Goal: Information Seeking & Learning: Learn about a topic

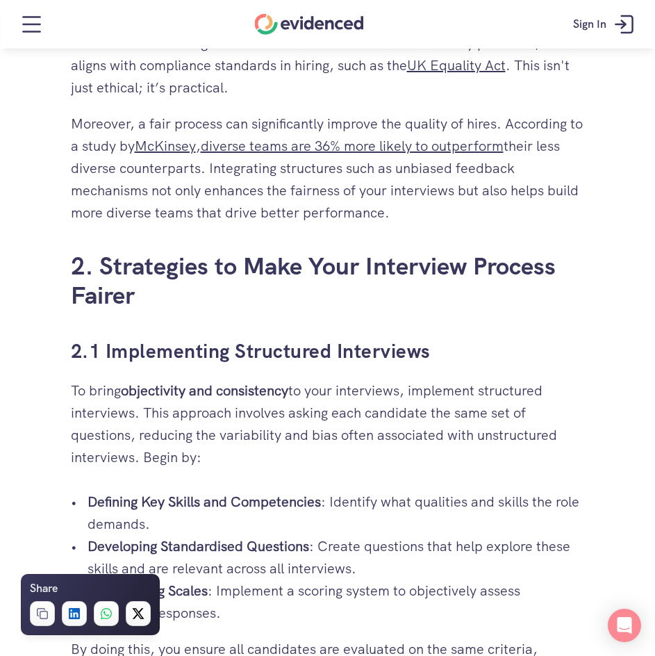
scroll to position [1597, 0]
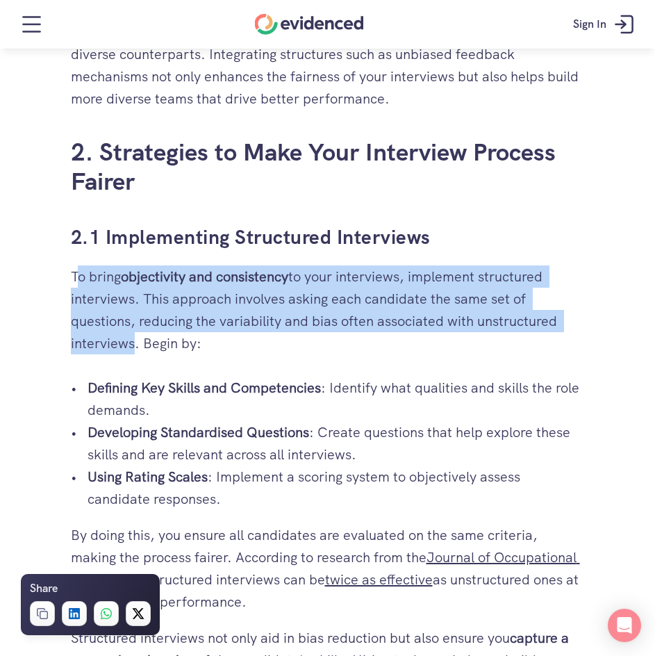
drag, startPoint x: 74, startPoint y: 278, endPoint x: 130, endPoint y: 338, distance: 81.1
click at [130, 338] on p "To bring objectivity and consistency to your interviews, implement structured i…" at bounding box center [328, 309] width 514 height 89
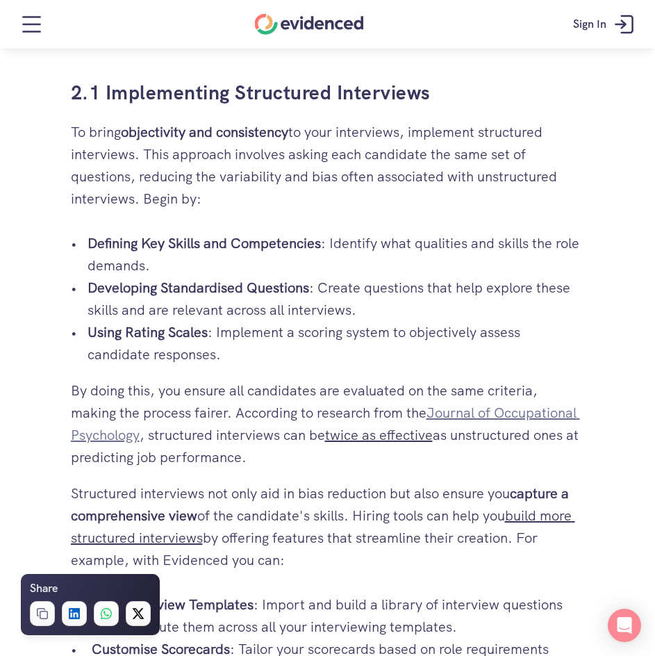
scroll to position [1736, 0]
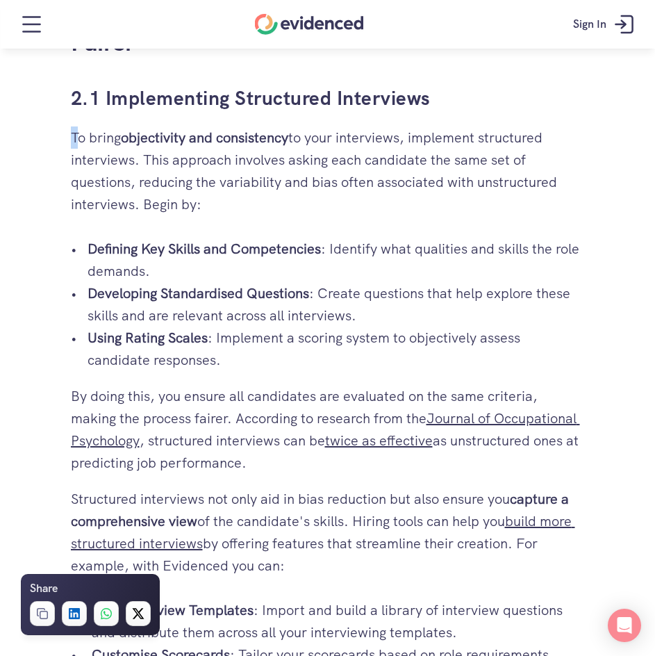
drag, startPoint x: 72, startPoint y: 131, endPoint x: 77, endPoint y: 142, distance: 12.4
click at [77, 142] on p "To bring objectivity and consistency to your interviews, implement structured i…" at bounding box center [328, 170] width 514 height 89
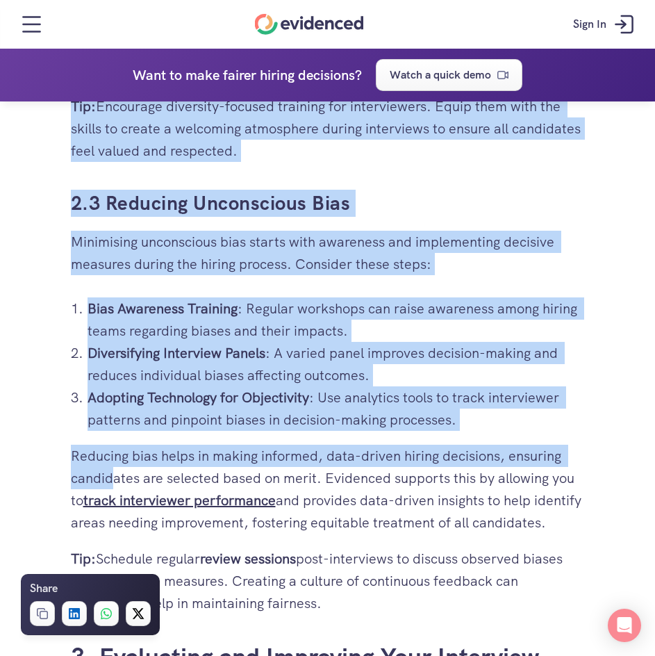
scroll to position [2986, 0]
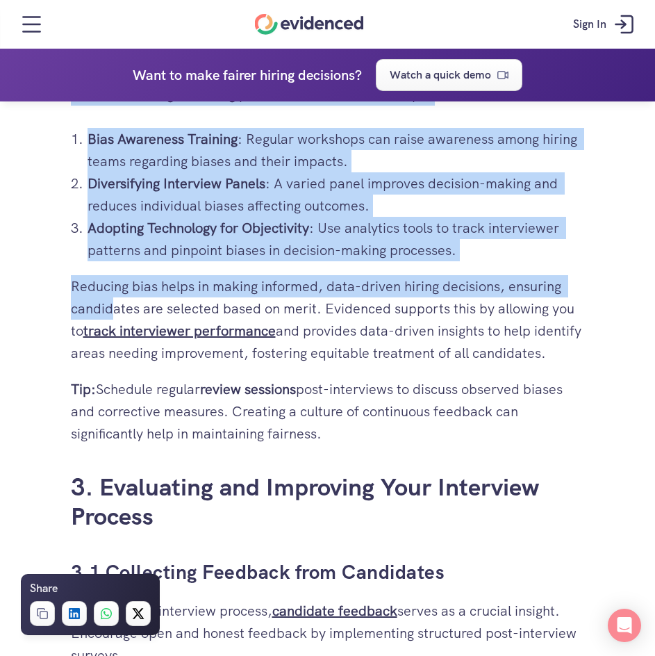
drag, startPoint x: 65, startPoint y: 301, endPoint x: 348, endPoint y: 472, distance: 330.9
copy div "2.1 Implementing Structured Interviews To bring objectivity and consistency to …"
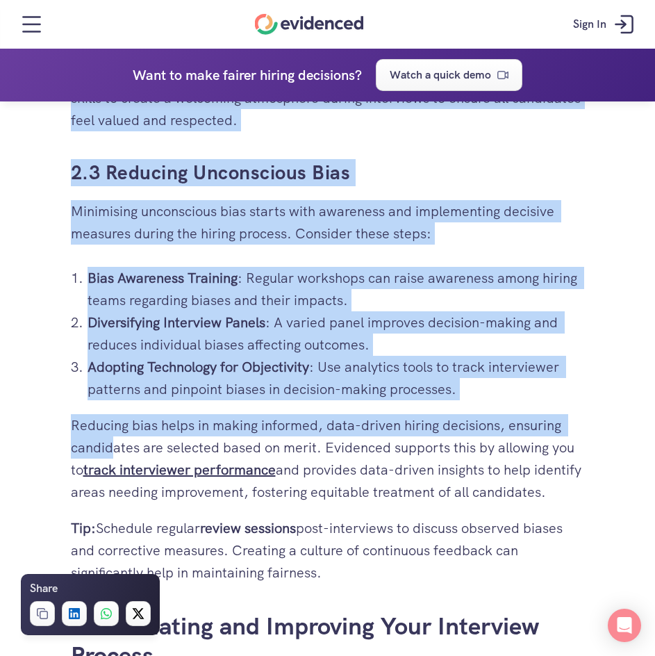
click at [222, 378] on p "Adopting Technology for Objectivity : Use analytics tools to track interviewer …" at bounding box center [336, 378] width 497 height 44
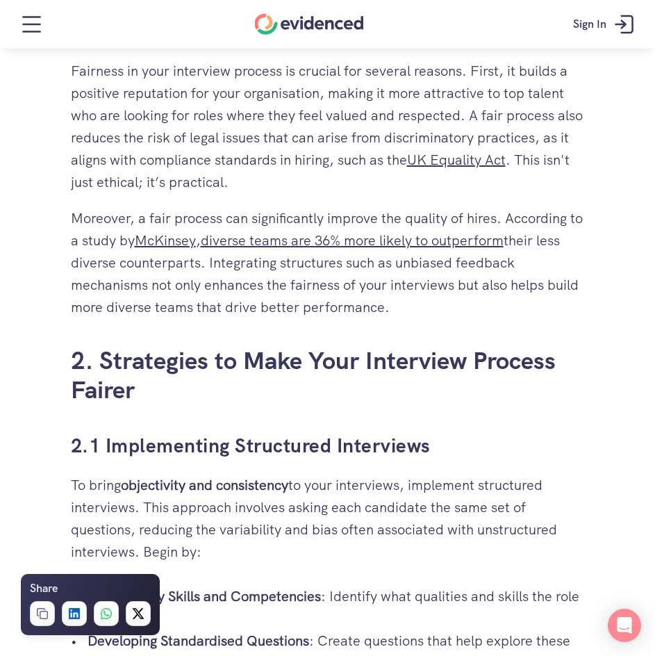
scroll to position [1667, 0]
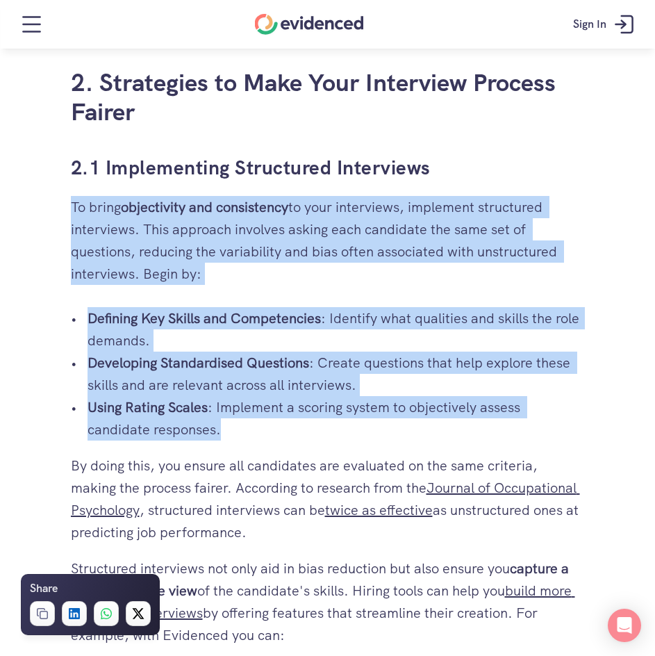
drag, startPoint x: 72, startPoint y: 206, endPoint x: 221, endPoint y: 429, distance: 268.5
copy div "To bring objectivity and consistency to your interviews, implement structured i…"
click at [264, 418] on p "Using Rating Scales : Implement a scoring system to objectively assess candidat…" at bounding box center [336, 418] width 497 height 44
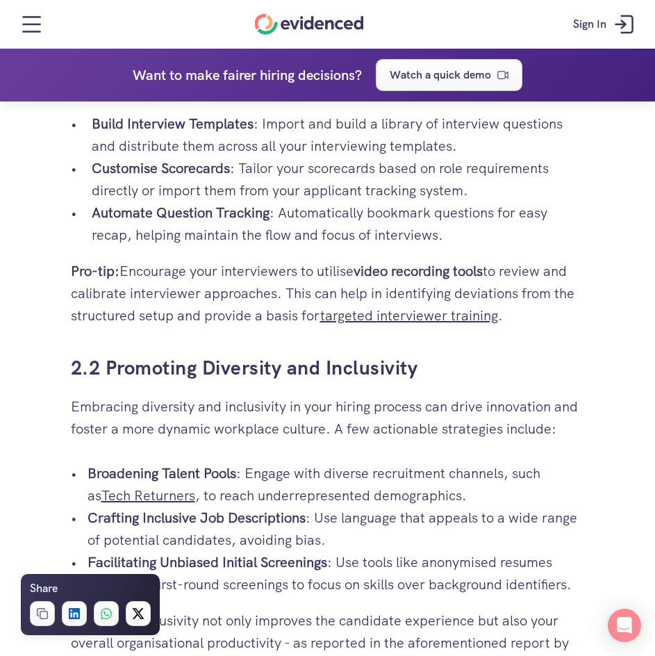
scroll to position [2361, 0]
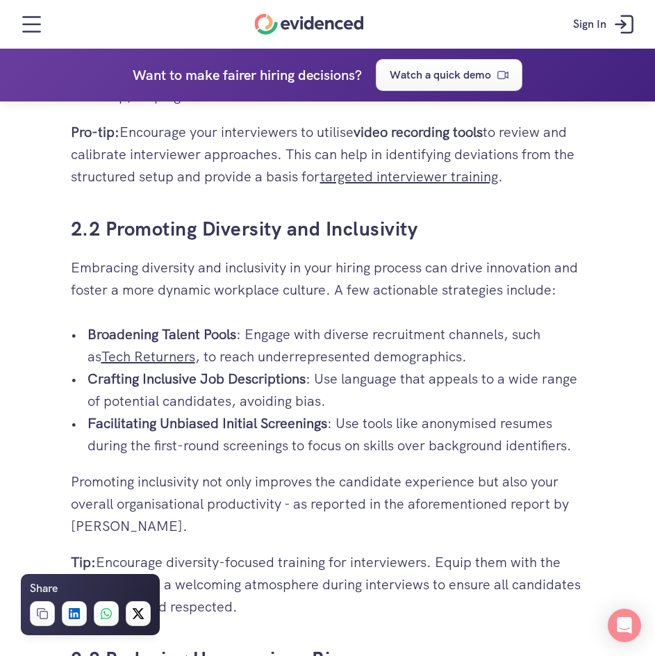
click at [69, 268] on div "So you’re in yet another post-interview meeting, and the only thing everyone se…" at bounding box center [328, 158] width 542 height 4337
drag, startPoint x: 68, startPoint y: 267, endPoint x: 110, endPoint y: 272, distance: 42.0
click at [110, 272] on div "So you’re in yet another post-interview meeting, and the only thing everyone se…" at bounding box center [328, 158] width 542 height 4337
click at [172, 351] on link "Tech Returners" at bounding box center [148, 356] width 94 height 18
click at [97, 253] on div "So you’re in yet another post-interview meeting, and the only thing everyone se…" at bounding box center [328, 308] width 514 height 4038
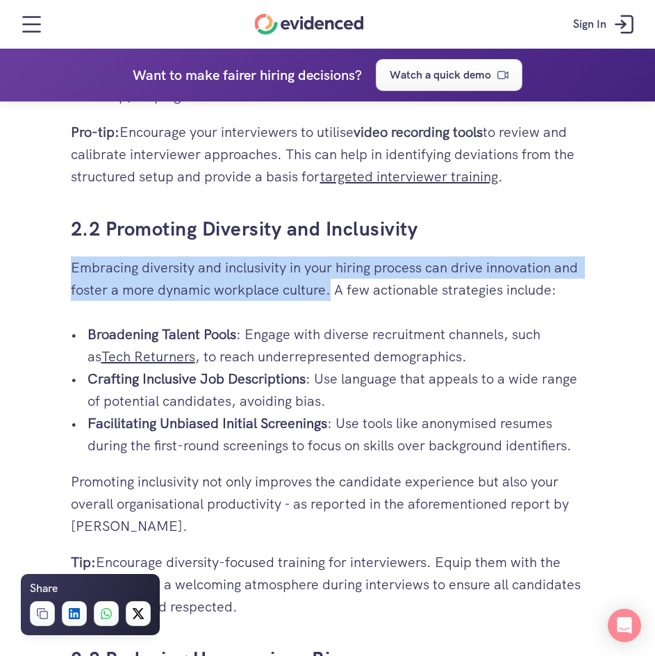
drag, startPoint x: 72, startPoint y: 267, endPoint x: 329, endPoint y: 294, distance: 259.1
click at [329, 294] on p "Embracing diversity and inclusivity in your hiring process can drive innovation…" at bounding box center [328, 278] width 514 height 44
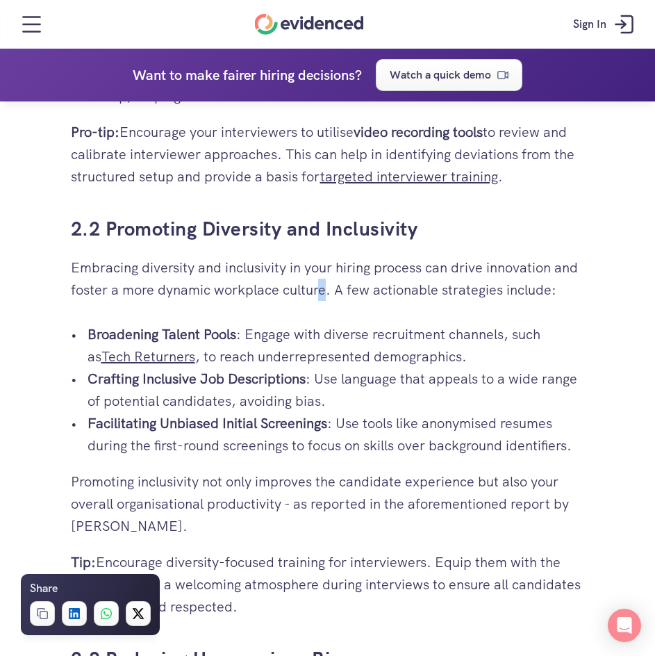
drag, startPoint x: 329, startPoint y: 294, endPoint x: 317, endPoint y: 295, distance: 11.1
click at [317, 295] on p "Embracing diversity and inclusivity in your hiring process can drive innovation…" at bounding box center [328, 278] width 514 height 44
click at [297, 314] on div "So you’re in yet another post-interview meeting, and the only thing everyone se…" at bounding box center [328, 308] width 514 height 4038
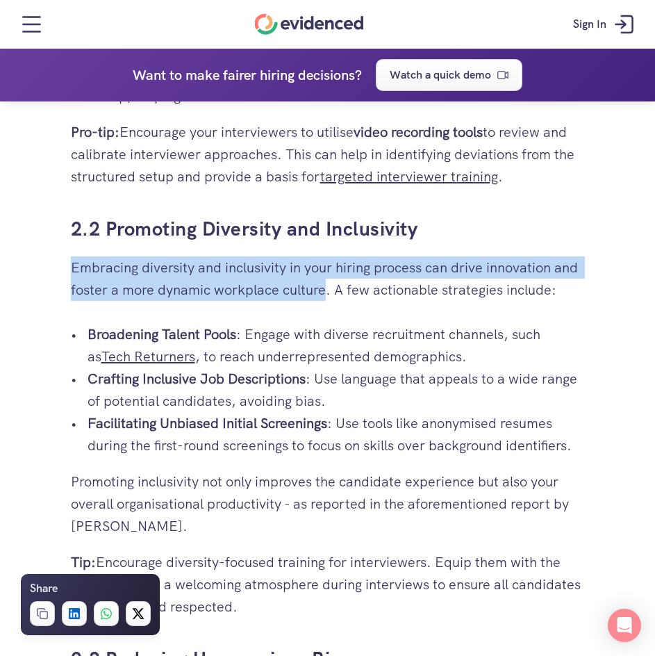
drag, startPoint x: 329, startPoint y: 294, endPoint x: 80, endPoint y: 281, distance: 248.9
click at [67, 273] on div "So you’re in yet another post-interview meeting, and the only thing everyone se…" at bounding box center [328, 158] width 542 height 4337
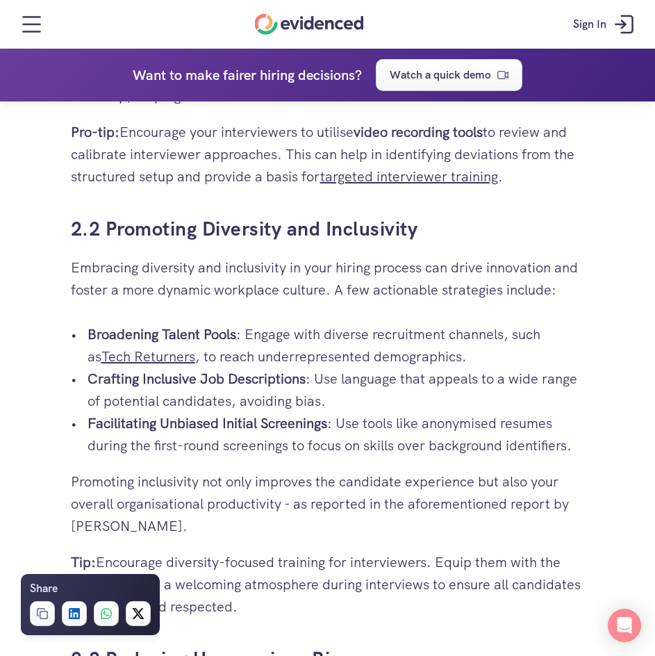
click at [366, 356] on p "Broadening Talent Pools : Engage with diverse recruitment channels, such as Tec…" at bounding box center [336, 345] width 497 height 44
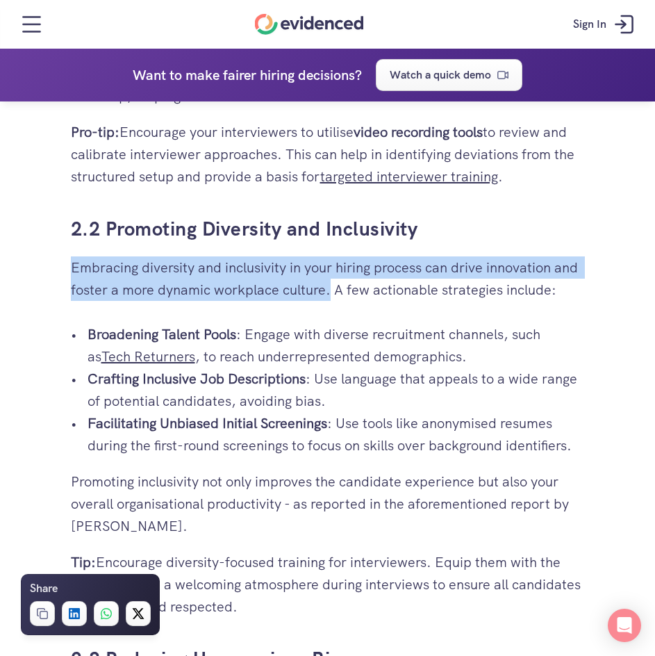
drag, startPoint x: 329, startPoint y: 293, endPoint x: 51, endPoint y: 267, distance: 279.0
click at [51, 267] on div "So you’re in yet another post-interview meeting, and the only thing everyone se…" at bounding box center [327, 583] width 655 height 5187
click at [278, 300] on p "Embracing diversity and inclusivity in your hiring process can drive innovation…" at bounding box center [328, 278] width 514 height 44
drag, startPoint x: 67, startPoint y: 267, endPoint x: 330, endPoint y: 302, distance: 264.9
click at [330, 302] on div "So you’re in yet another post-interview meeting, and the only thing everyone se…" at bounding box center [328, 158] width 542 height 4337
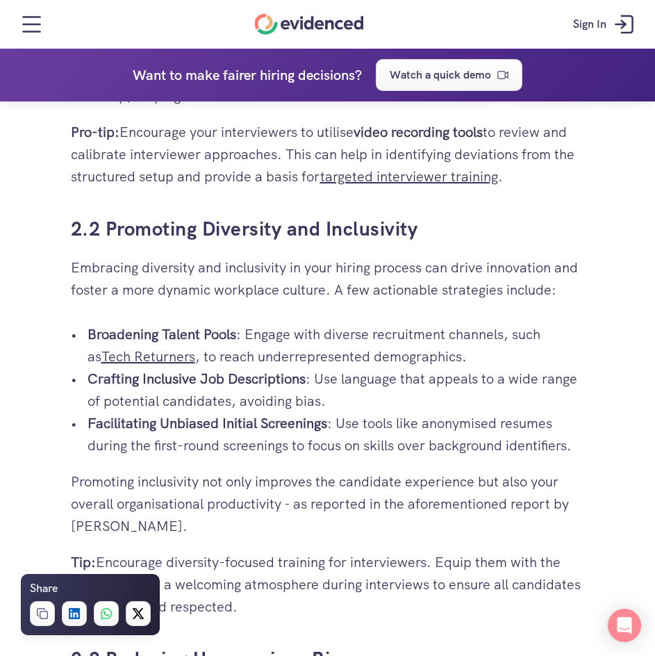
click at [424, 316] on div "So you’re in yet another post-interview meeting, and the only thing everyone se…" at bounding box center [328, 308] width 514 height 4038
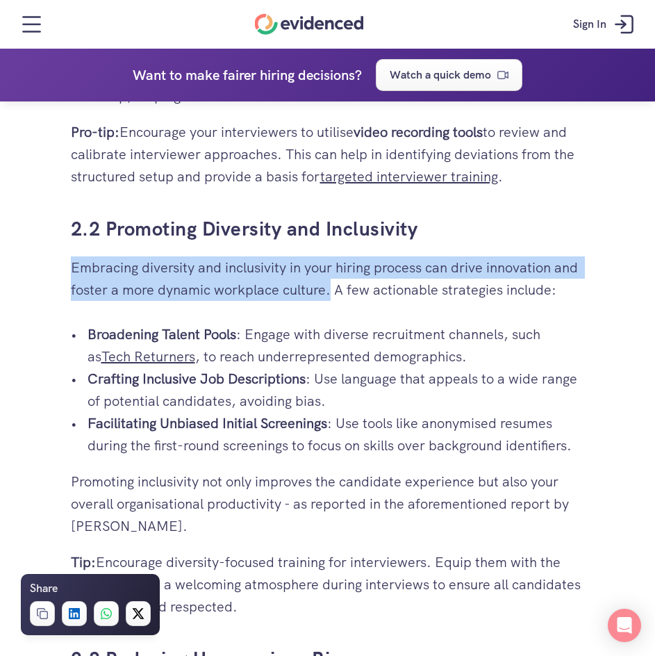
drag, startPoint x: 67, startPoint y: 268, endPoint x: 331, endPoint y: 301, distance: 266.7
click at [331, 301] on div "So you’re in yet another post-interview meeting, and the only thing everyone se…" at bounding box center [328, 158] width 542 height 4337
click at [335, 322] on div "So you’re in yet another post-interview meeting, and the only thing everyone se…" at bounding box center [328, 308] width 514 height 4038
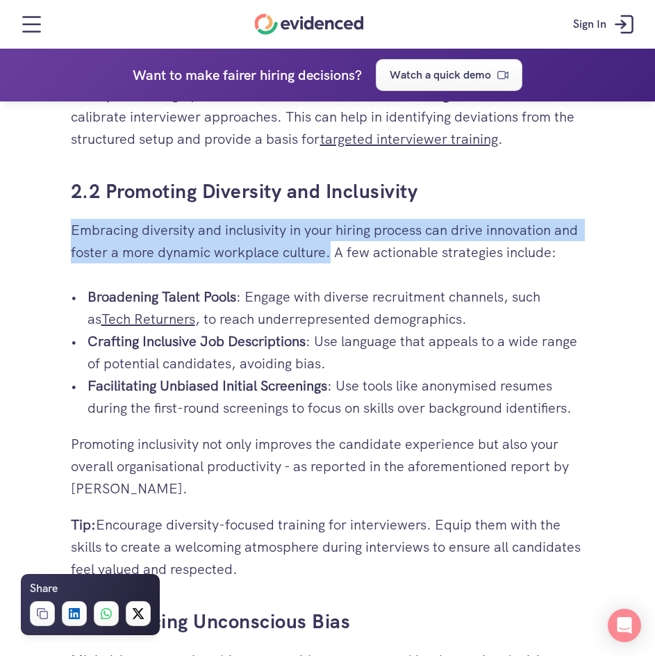
scroll to position [2431, 0]
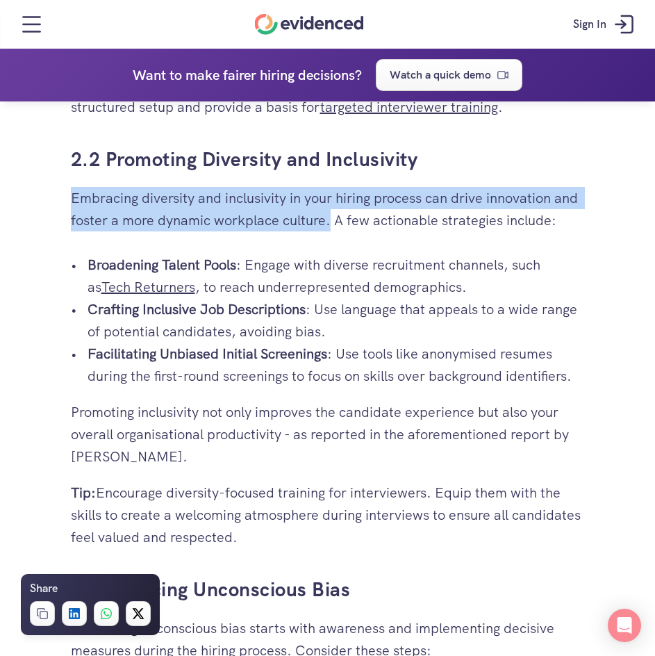
drag, startPoint x: 67, startPoint y: 197, endPoint x: 552, endPoint y: 229, distance: 485.9
click at [552, 229] on div "So you’re in yet another post-interview meeting, and the only thing everyone se…" at bounding box center [328, 89] width 542 height 4337
copy p "Embracing diversity and inclusivity in your hiring process can drive innovation…"
drag, startPoint x: 88, startPoint y: 265, endPoint x: 234, endPoint y: 274, distance: 146.8
click at [234, 274] on p "Broadening Talent Pools : Engage with diverse recruitment channels, such as Tec…" at bounding box center [336, 275] width 497 height 44
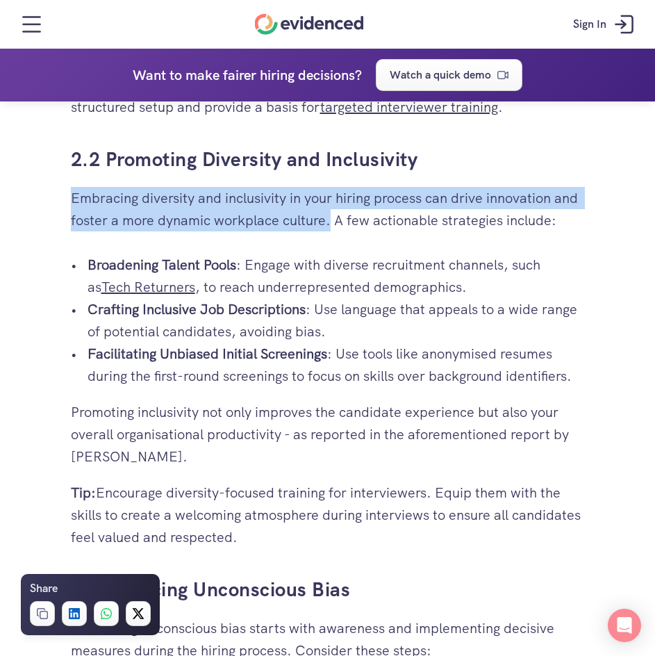
copy strong "Broadening Talent Pools"
drag, startPoint x: 88, startPoint y: 312, endPoint x: 303, endPoint y: 308, distance: 214.6
click at [303, 308] on strong "Crafting Inclusive Job Descriptions" at bounding box center [197, 309] width 218 height 18
copy strong "Crafting Inclusive Job Descriptions"
drag, startPoint x: 89, startPoint y: 357, endPoint x: 329, endPoint y: 354, distance: 239.6
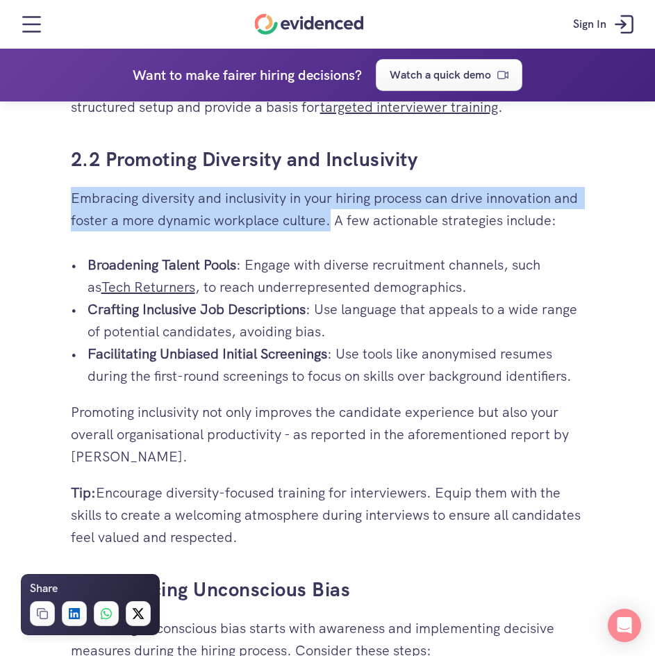
click at [329, 354] on p "Facilitating Unbiased Initial Screenings : Use tools like anonymised resumes du…" at bounding box center [336, 364] width 497 height 44
copy strong "Facilitating Unbiased Initial Screenings"
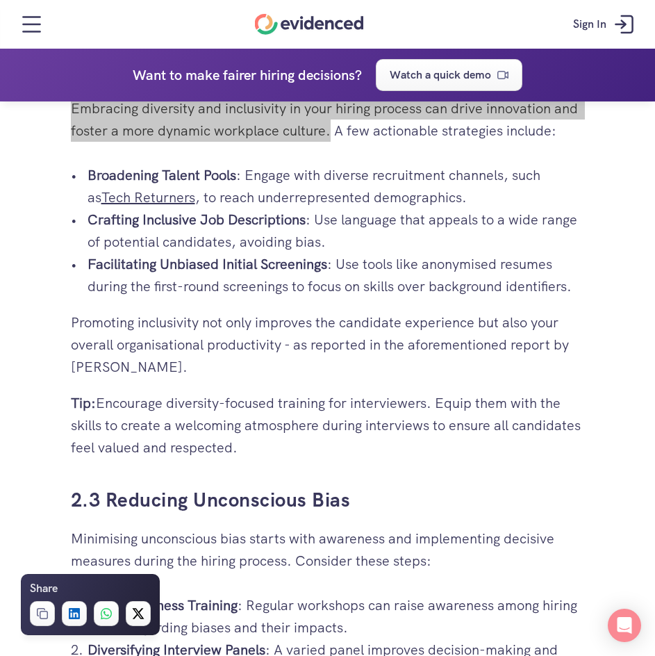
scroll to position [2500, 0]
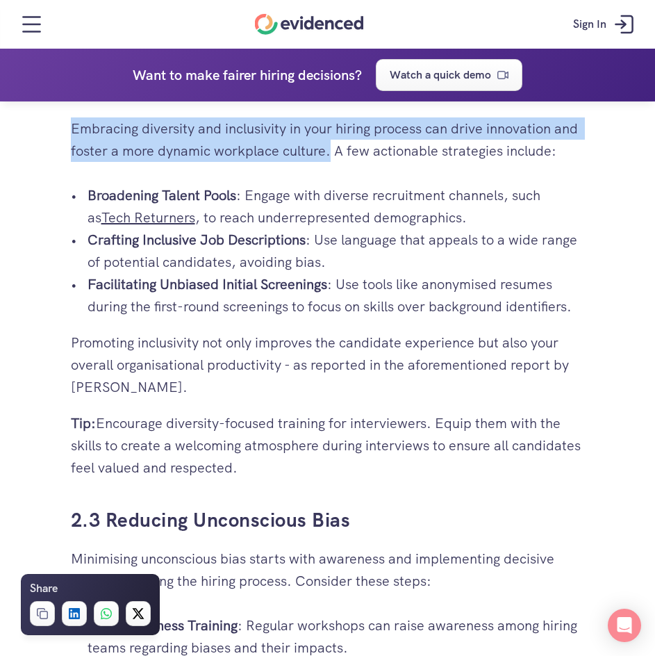
click at [301, 404] on div "So you’re in yet another post-interview meeting, and the only thing everyone se…" at bounding box center [328, 169] width 514 height 4038
drag, startPoint x: 74, startPoint y: 340, endPoint x: 281, endPoint y: 367, distance: 208.7
click at [281, 367] on p "Promoting inclusivity not only improves the candidate experience but also your …" at bounding box center [328, 364] width 514 height 67
copy p "Promoting inclusivity not only improves the candidate experience but also your …"
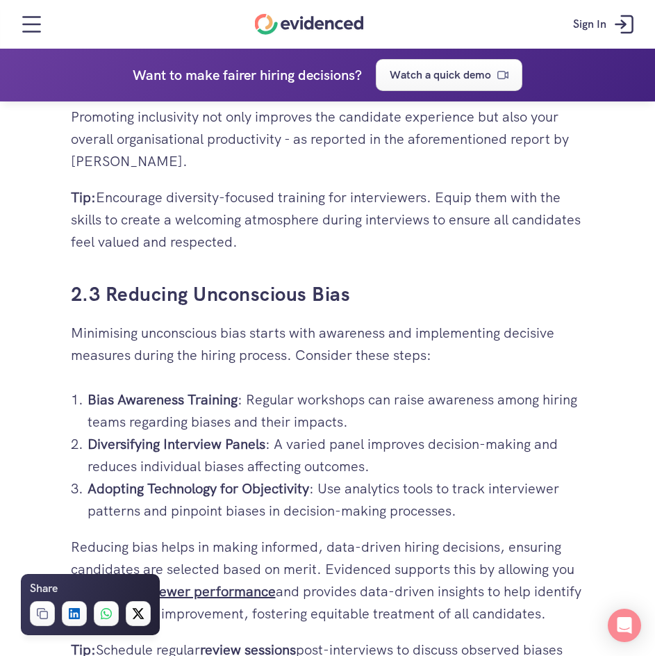
scroll to position [2778, 0]
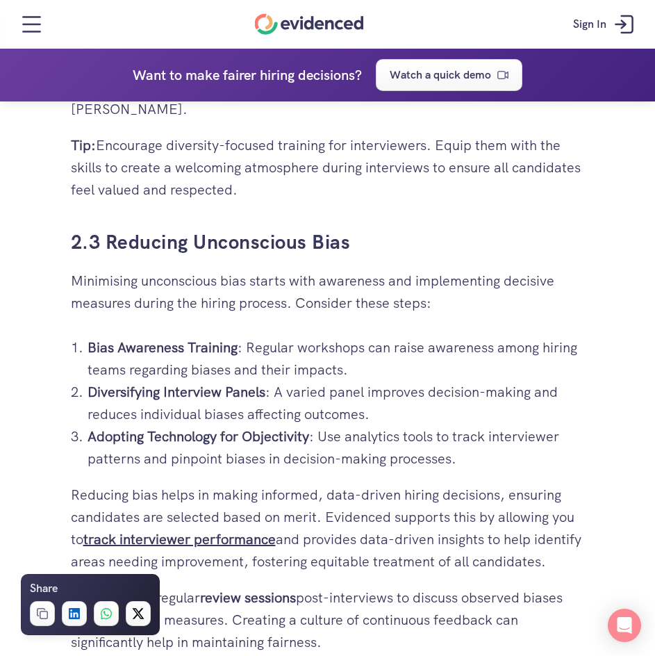
drag, startPoint x: 69, startPoint y: 283, endPoint x: 431, endPoint y: 317, distance: 362.7
copy p "Minimising unconscious bias starts with awareness and implementing decisive mea…"
drag, startPoint x: 89, startPoint y: 347, endPoint x: 235, endPoint y: 358, distance: 147.0
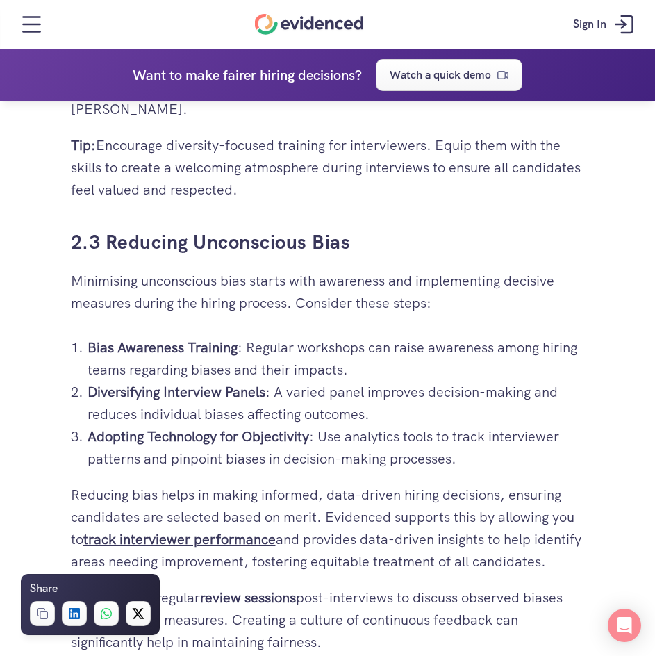
click at [235, 358] on p "Bias Awareness Training : Regular workshops can raise awareness among hiring te…" at bounding box center [336, 358] width 497 height 44
copy strong "Bias Awareness Training"
drag, startPoint x: 90, startPoint y: 396, endPoint x: 268, endPoint y: 396, distance: 178.5
click at [268, 396] on p "Diversifying Interview Panels : A varied panel improves decision-making and red…" at bounding box center [336, 403] width 497 height 44
copy strong "Diversifying Interview Panels"
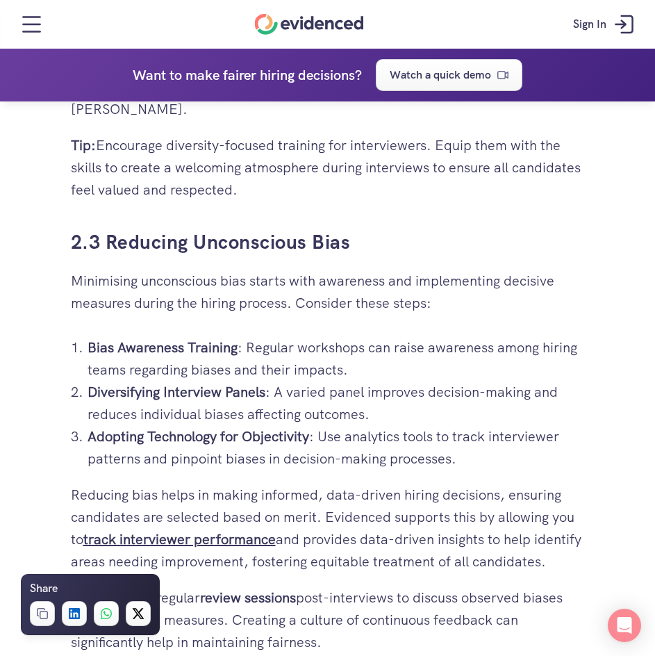
drag, startPoint x: 90, startPoint y: 435, endPoint x: 309, endPoint y: 440, distance: 218.8
click at [309, 440] on strong "Adopting Technology for Objectivity" at bounding box center [199, 436] width 222 height 18
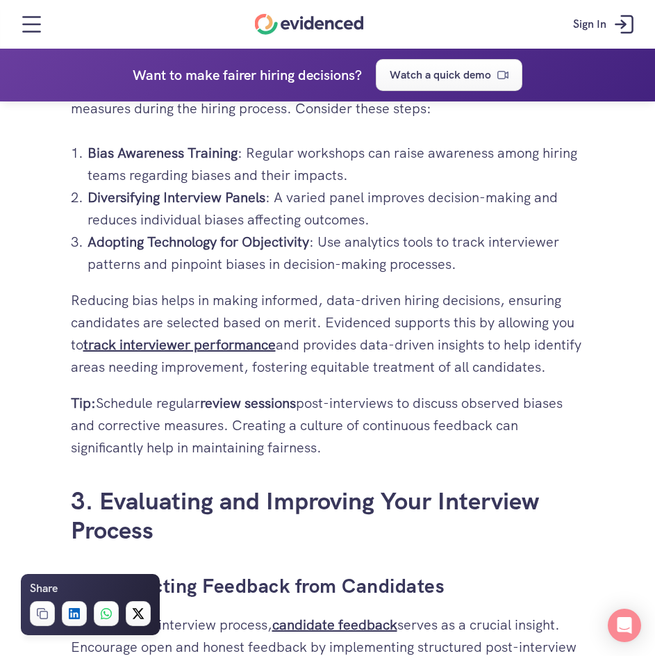
scroll to position [2986, 0]
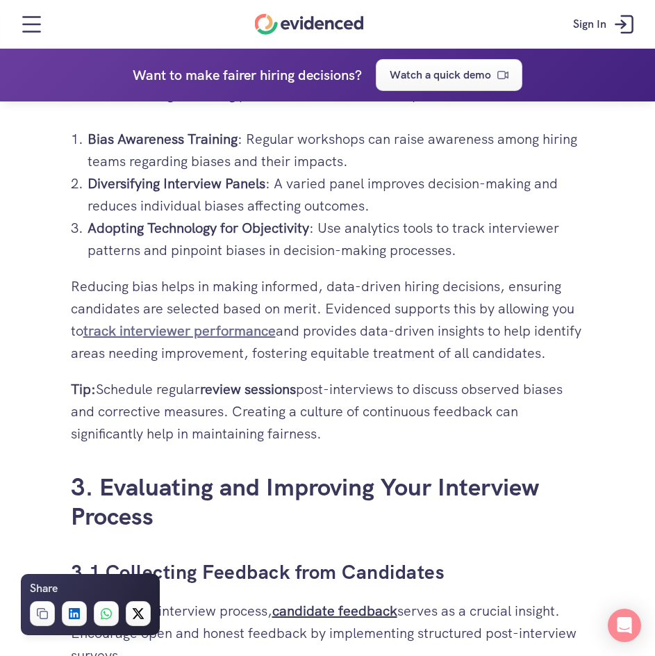
click at [123, 324] on strong "track interviewer performance" at bounding box center [179, 331] width 192 height 18
drag, startPoint x: 69, startPoint y: 280, endPoint x: 319, endPoint y: 302, distance: 251.0
click at [329, 312] on p "Reducing bias helps in making informed, data-driven hiring decisions, ensuring …" at bounding box center [328, 319] width 514 height 89
click at [426, 350] on p "Reducing bias helps in making informed, data-driven hiring decisions, ensuring …" at bounding box center [328, 319] width 514 height 89
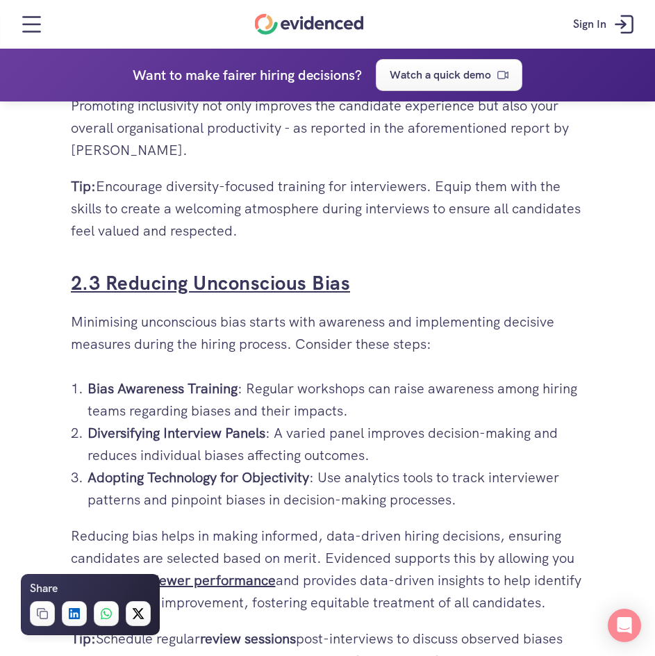
scroll to position [2847, 0]
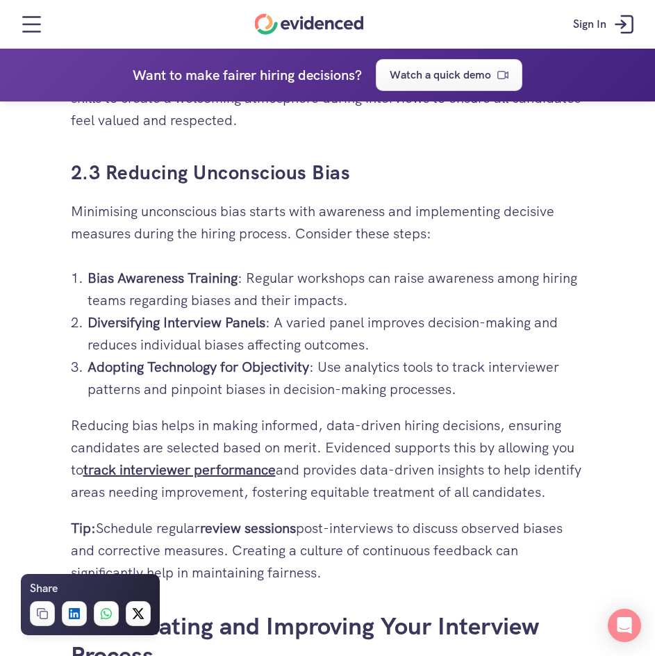
drag, startPoint x: 70, startPoint y: 422, endPoint x: 92, endPoint y: 423, distance: 22.2
click at [92, 423] on p "Reducing bias helps in making informed, data-driven hiring decisions, ensuring …" at bounding box center [328, 458] width 514 height 89
click at [72, 430] on p "Reducing bias helps in making informed, data-driven hiring decisions, ensuring …" at bounding box center [328, 458] width 514 height 89
